Goal: Navigation & Orientation: Understand site structure

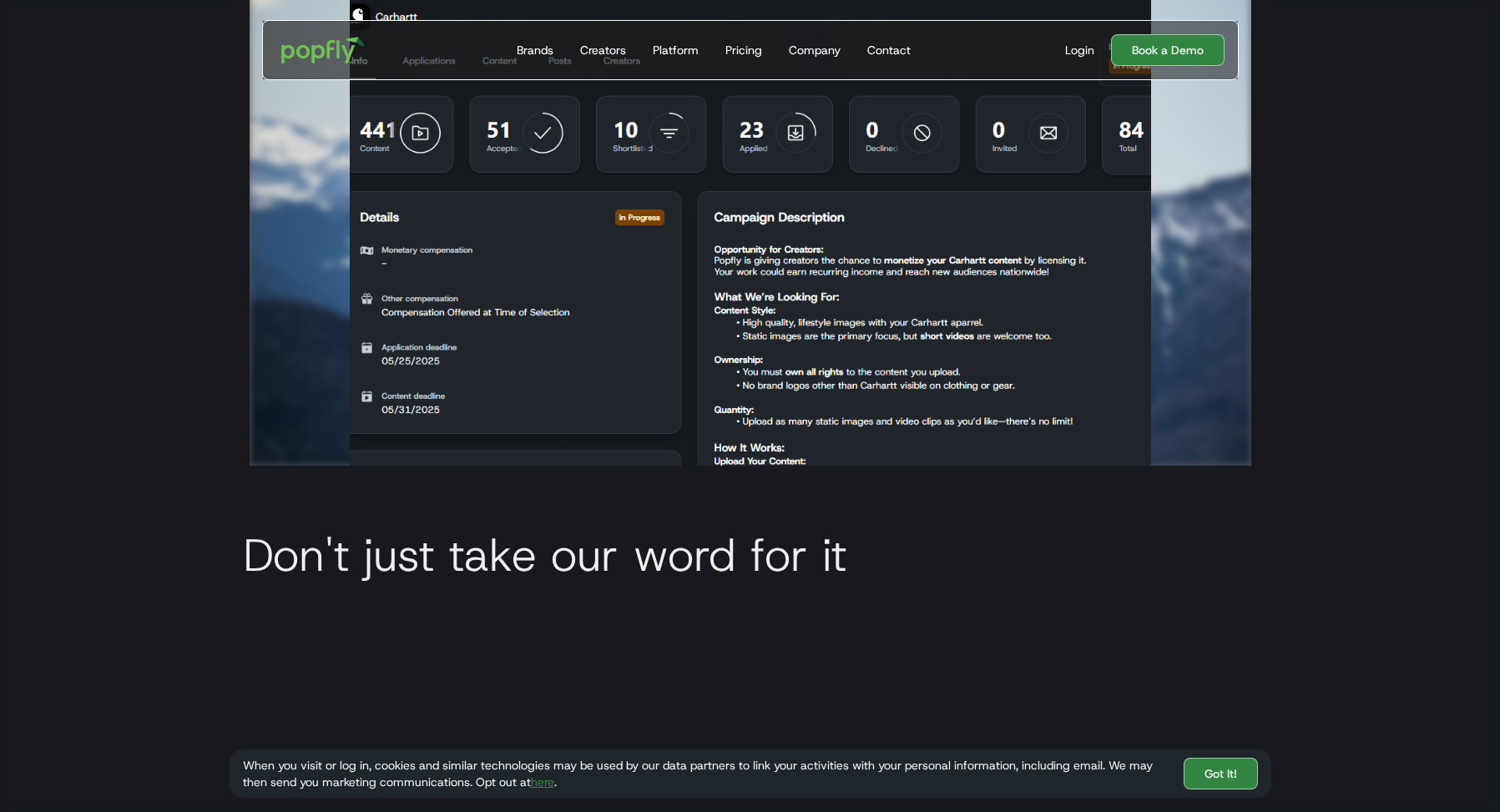
scroll to position [5348, 0]
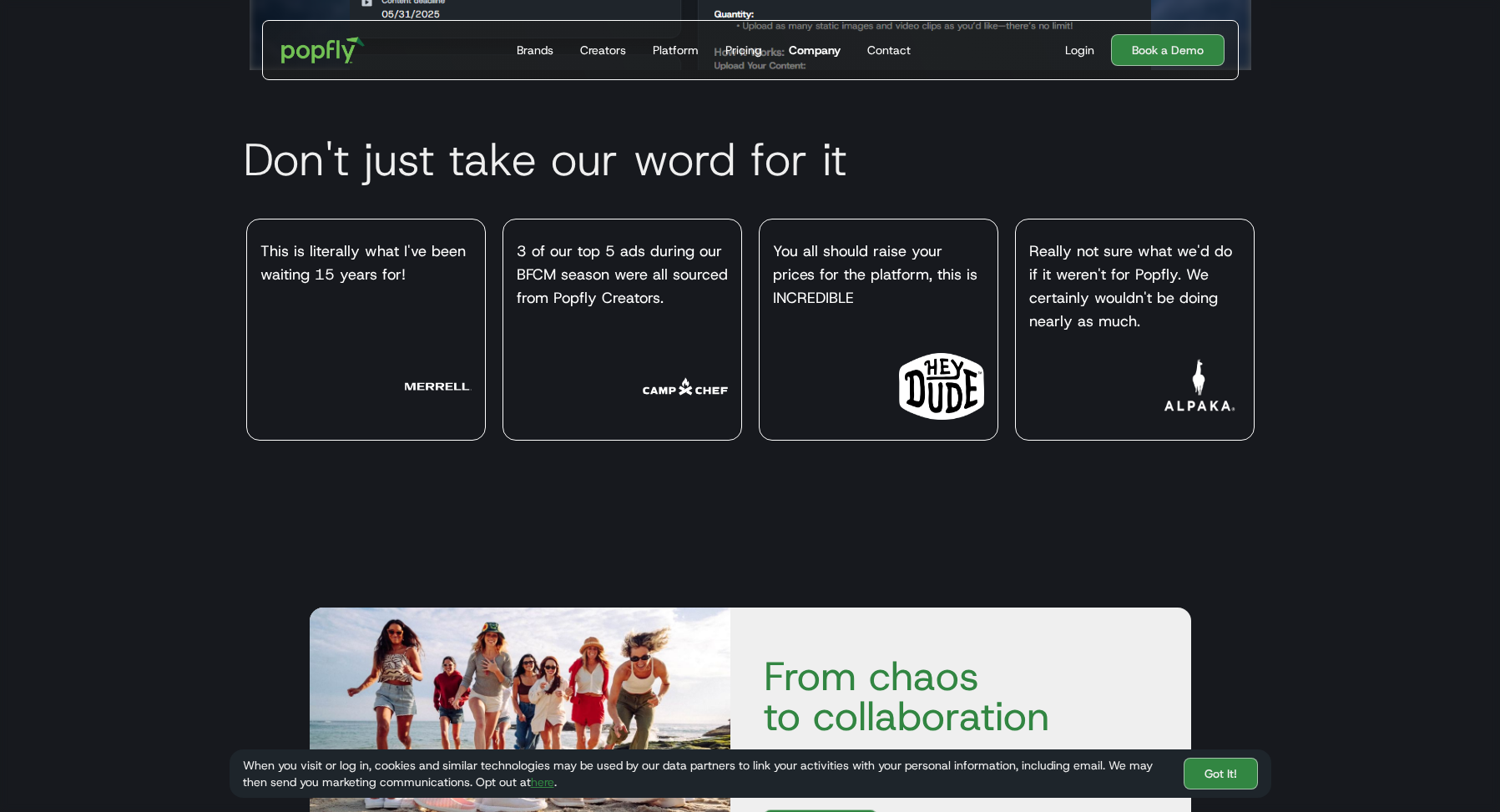
click at [829, 47] on div "Company" at bounding box center [814, 50] width 52 height 16
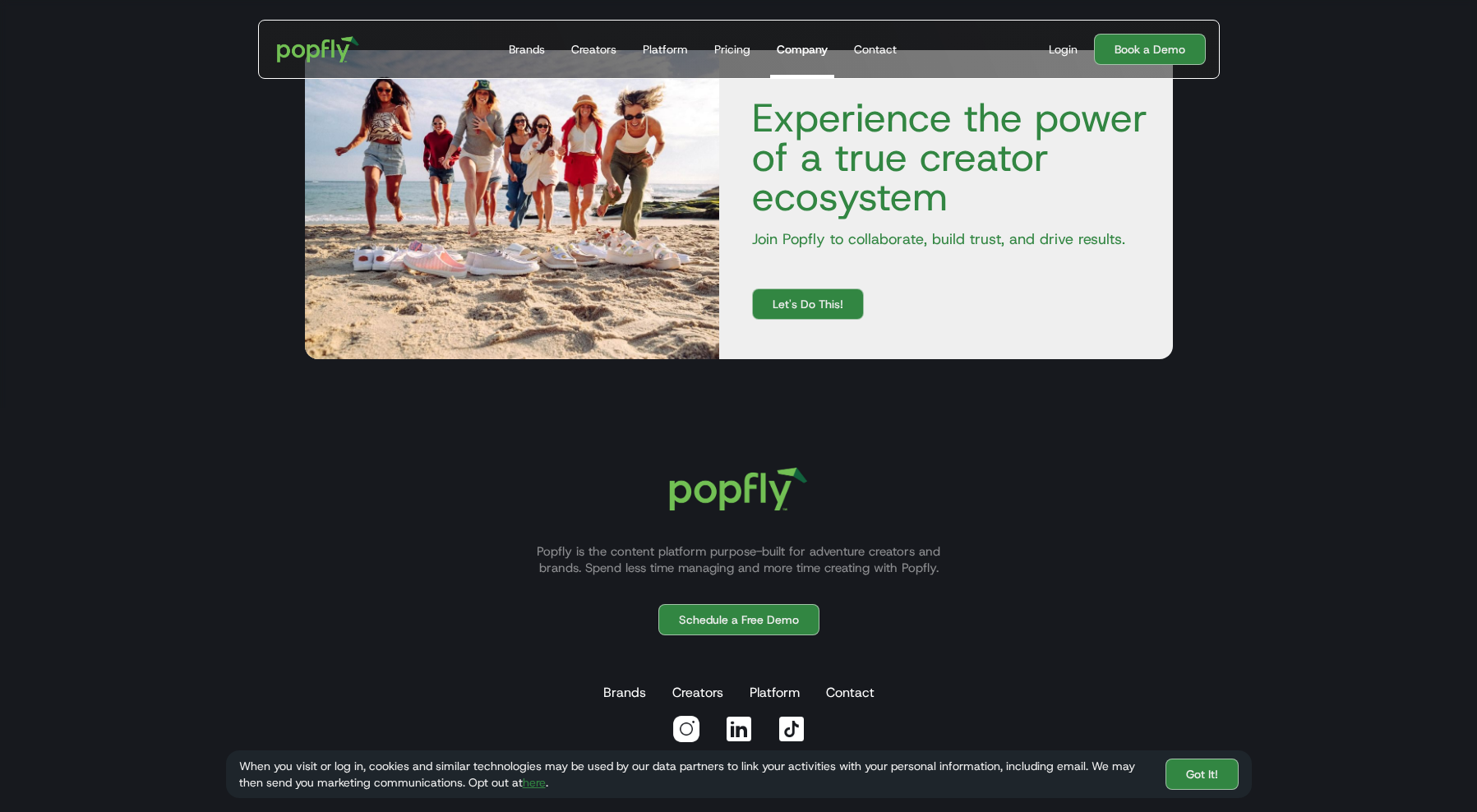
scroll to position [2574, 0]
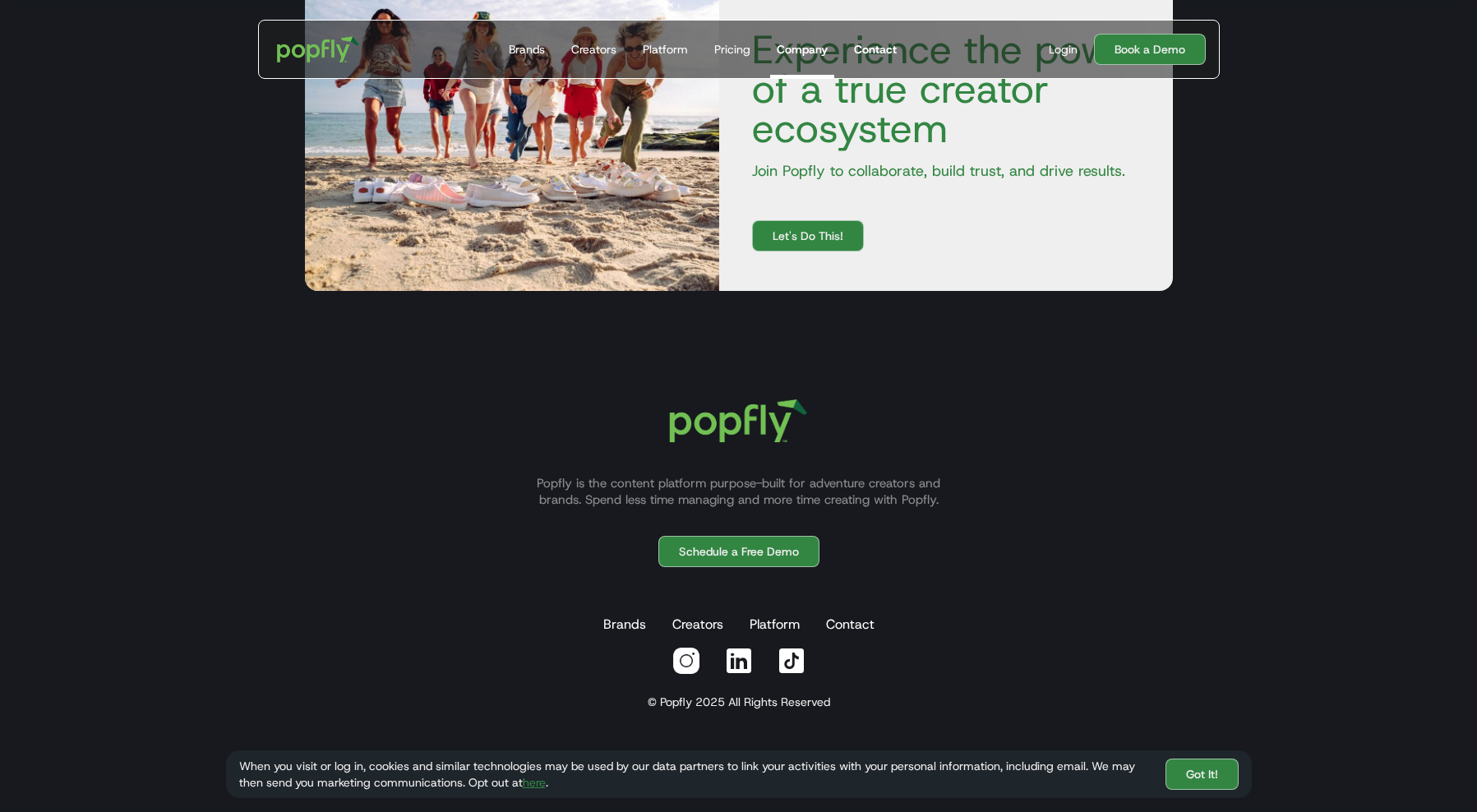
click at [881, 50] on div "Contact" at bounding box center [875, 49] width 43 height 16
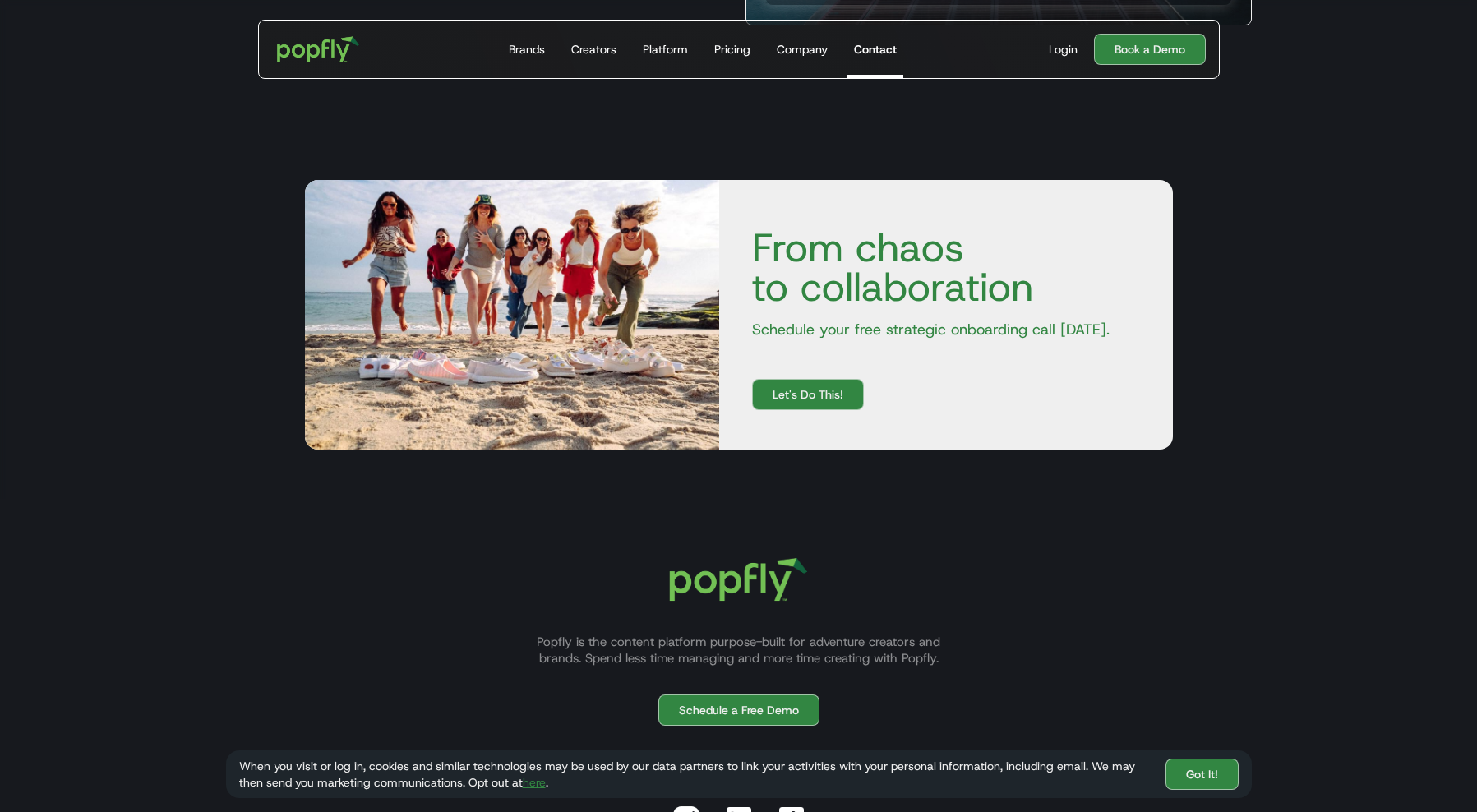
scroll to position [200, 0]
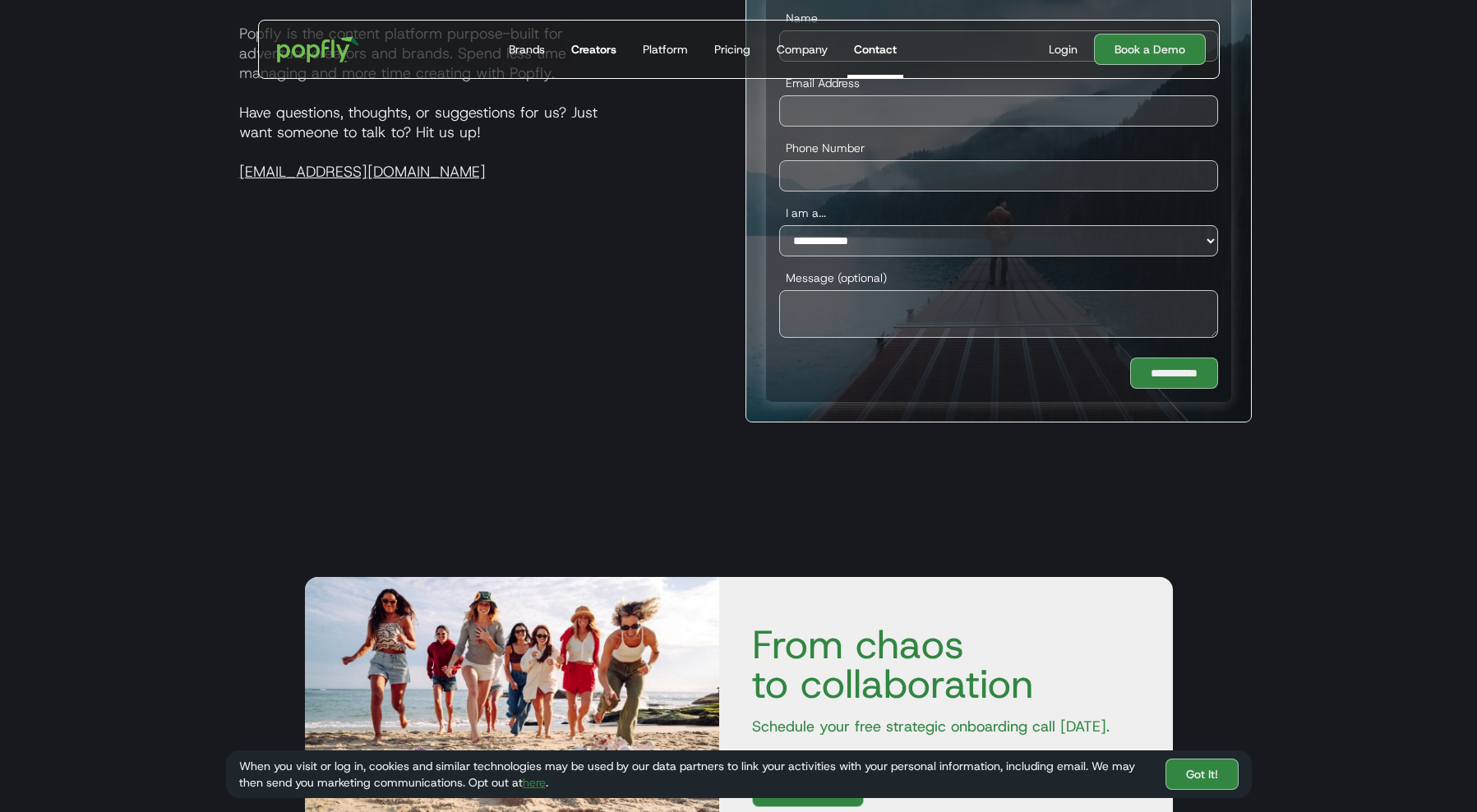
click at [595, 47] on div "Creators" at bounding box center [594, 49] width 45 height 16
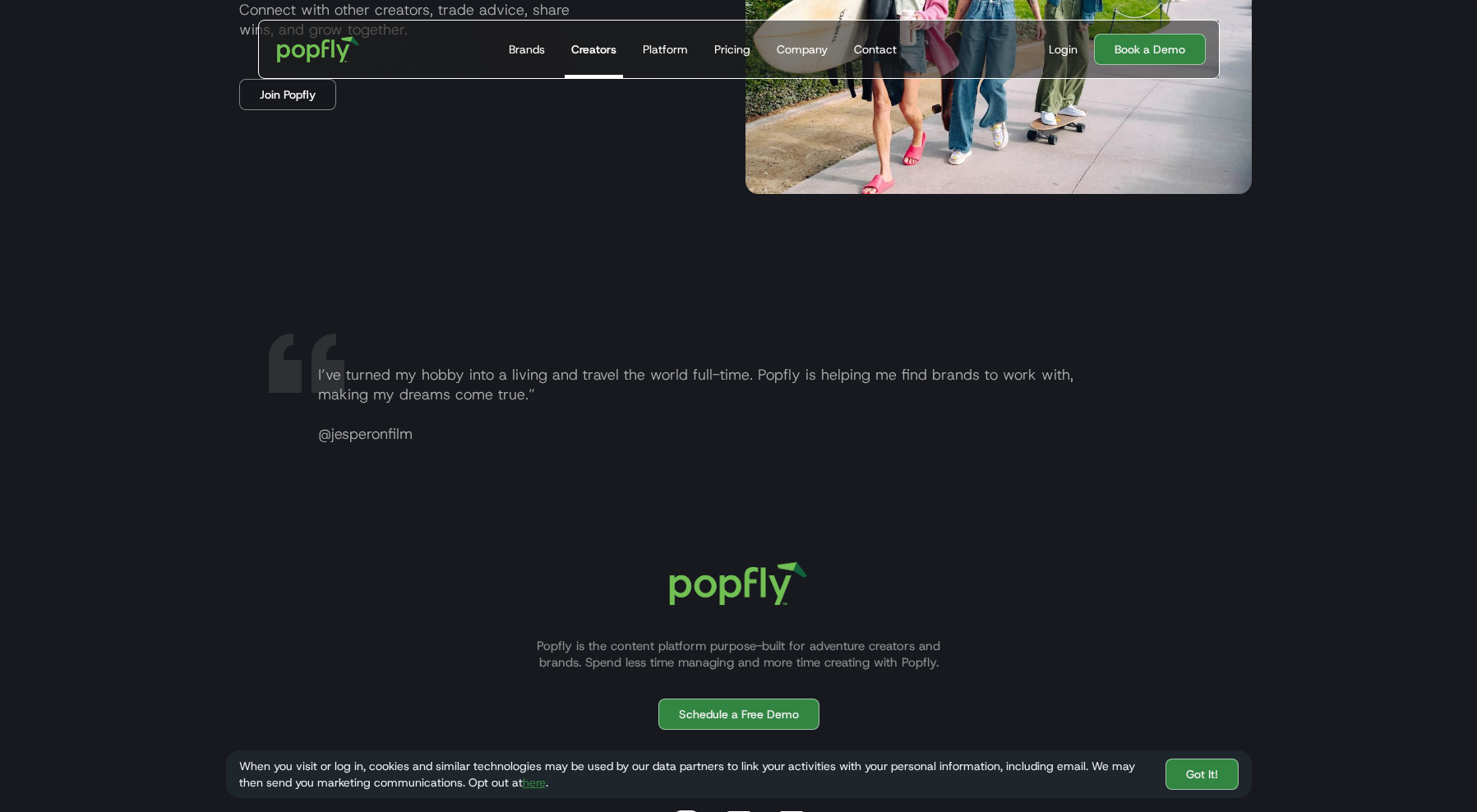
scroll to position [3269, 0]
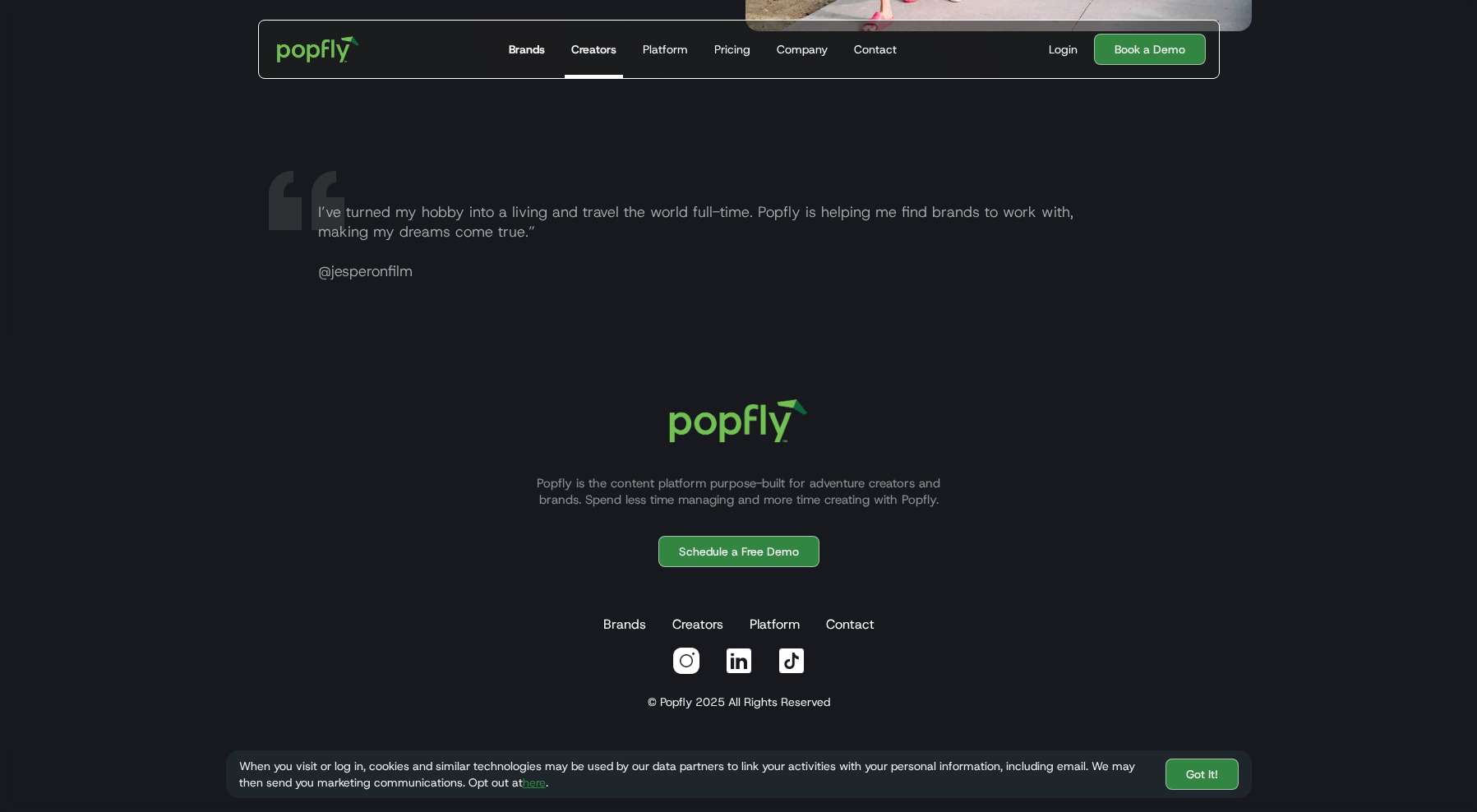
click at [530, 56] on div "Brands" at bounding box center [527, 49] width 37 height 16
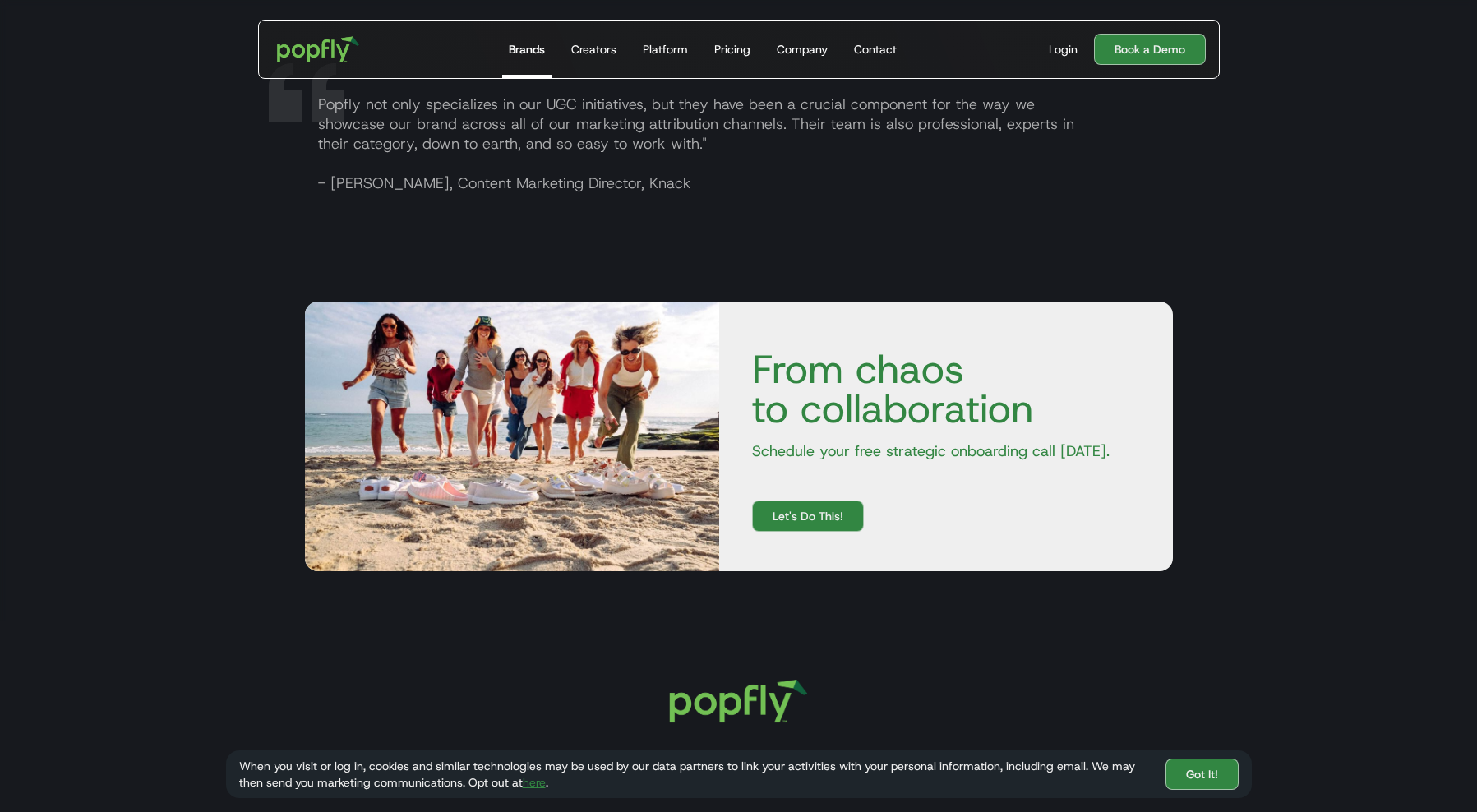
scroll to position [2812, 0]
